Goal: Check status: Check status

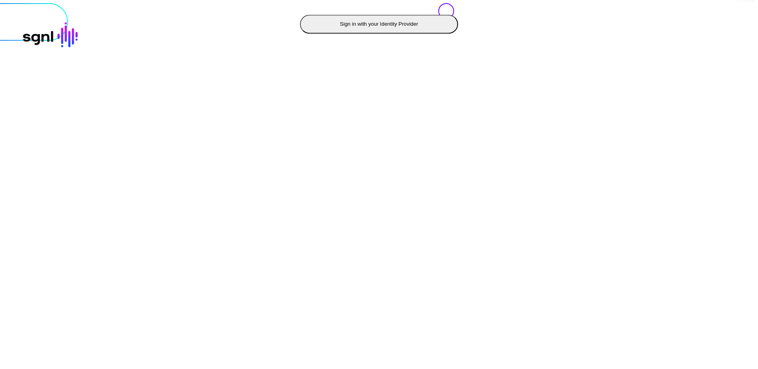
click at [300, 34] on button "Sign in with your Identity Provider" at bounding box center [379, 24] width 158 height 19
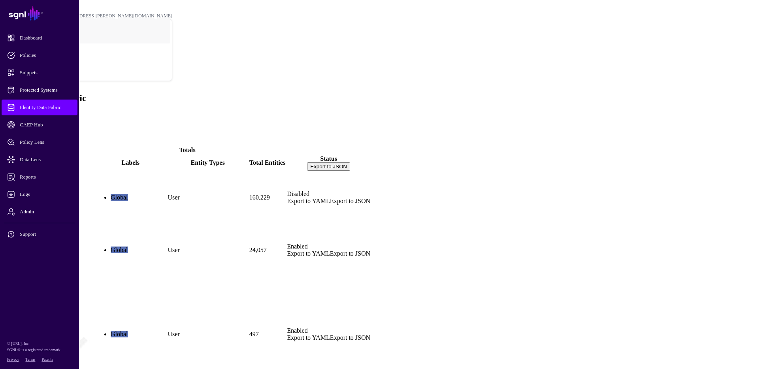
click at [46, 260] on link "AD_memberOf" at bounding box center [25, 263] width 42 height 7
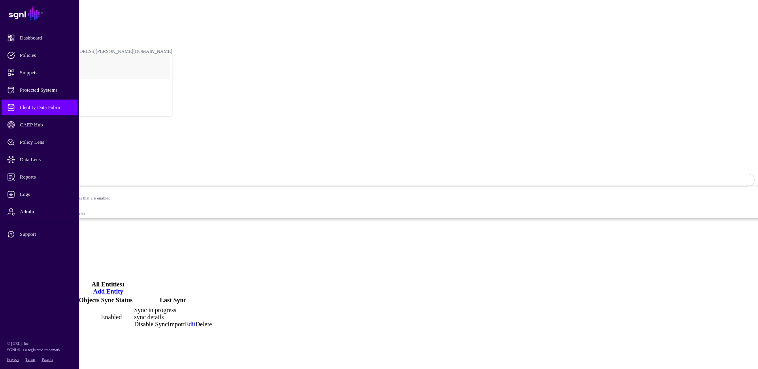
click at [164, 314] on link "sync details" at bounding box center [149, 317] width 30 height 7
click at [13, 369] on link at bounding box center [13, 374] width 0 height 0
click at [450, 121] on div "AD_memberOf" at bounding box center [379, 143] width 752 height 45
click at [54, 19] on link "Identity Data Fabric" at bounding box center [35, 22] width 38 height 6
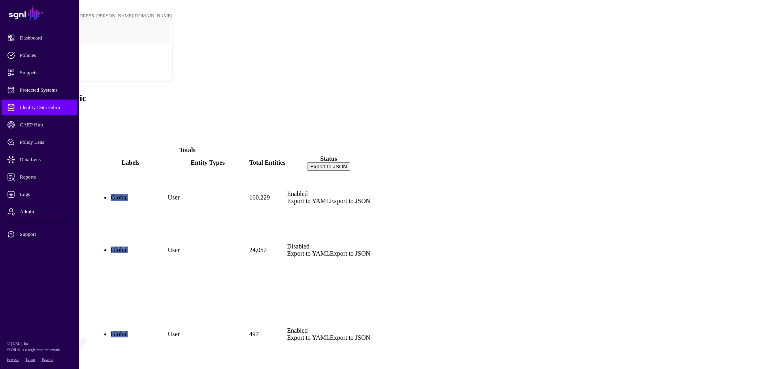
click at [172, 292] on main "SGNL Dashboard Policies Snippets Protected Systems Identity Data Fabric CAEP Hu…" at bounding box center [379, 223] width 752 height 440
click at [151, 298] on main "SGNL Dashboard Policies Snippets Protected Systems Identity Data Fabric CAEP Hu…" at bounding box center [379, 223] width 752 height 440
click at [270, 292] on main "SGNL Dashboard Policies Snippets Protected Systems Identity Data Fabric CAEP Hu…" at bounding box center [379, 223] width 752 height 440
